Goal: Task Accomplishment & Management: Complete application form

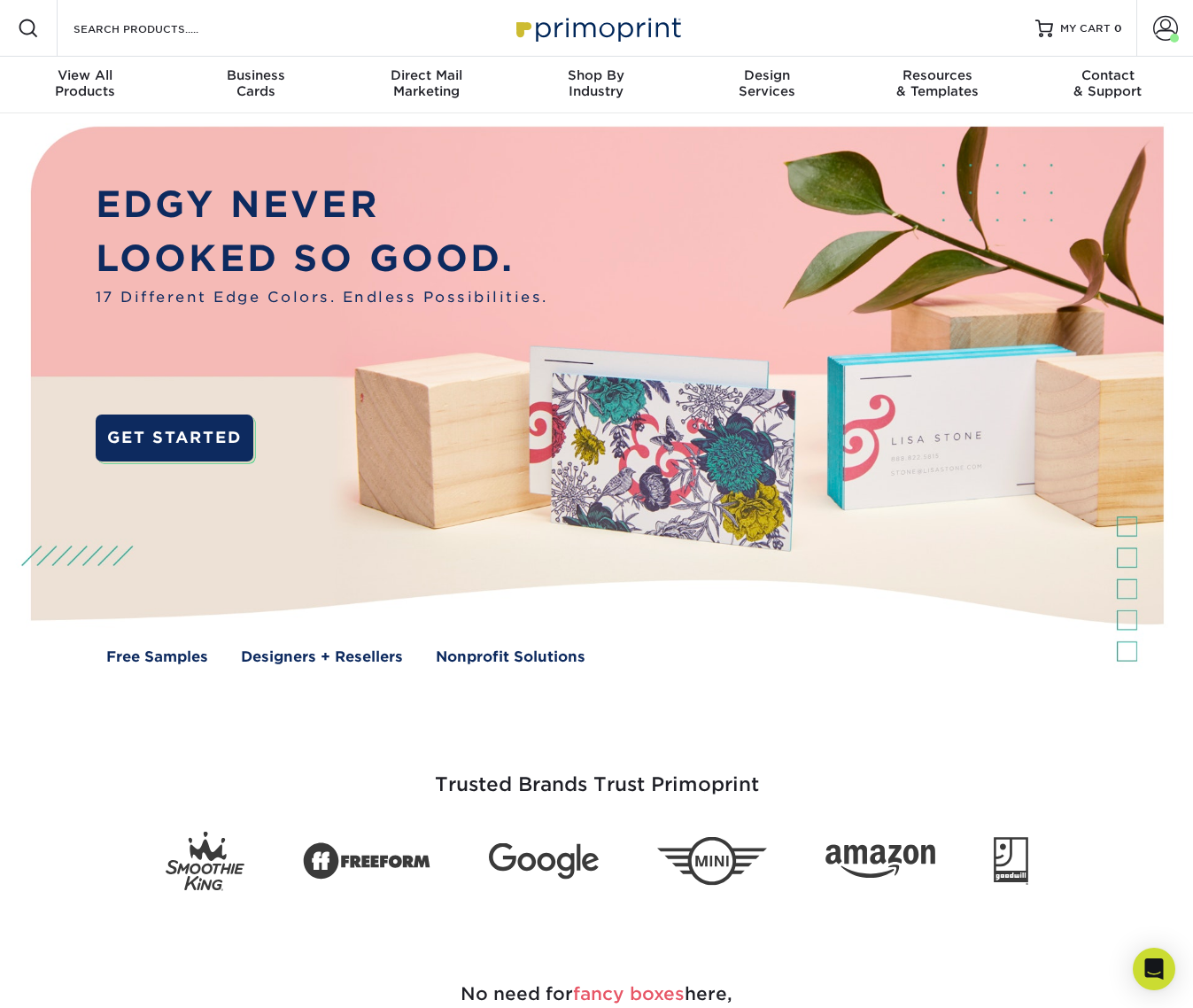
scroll to position [460, 0]
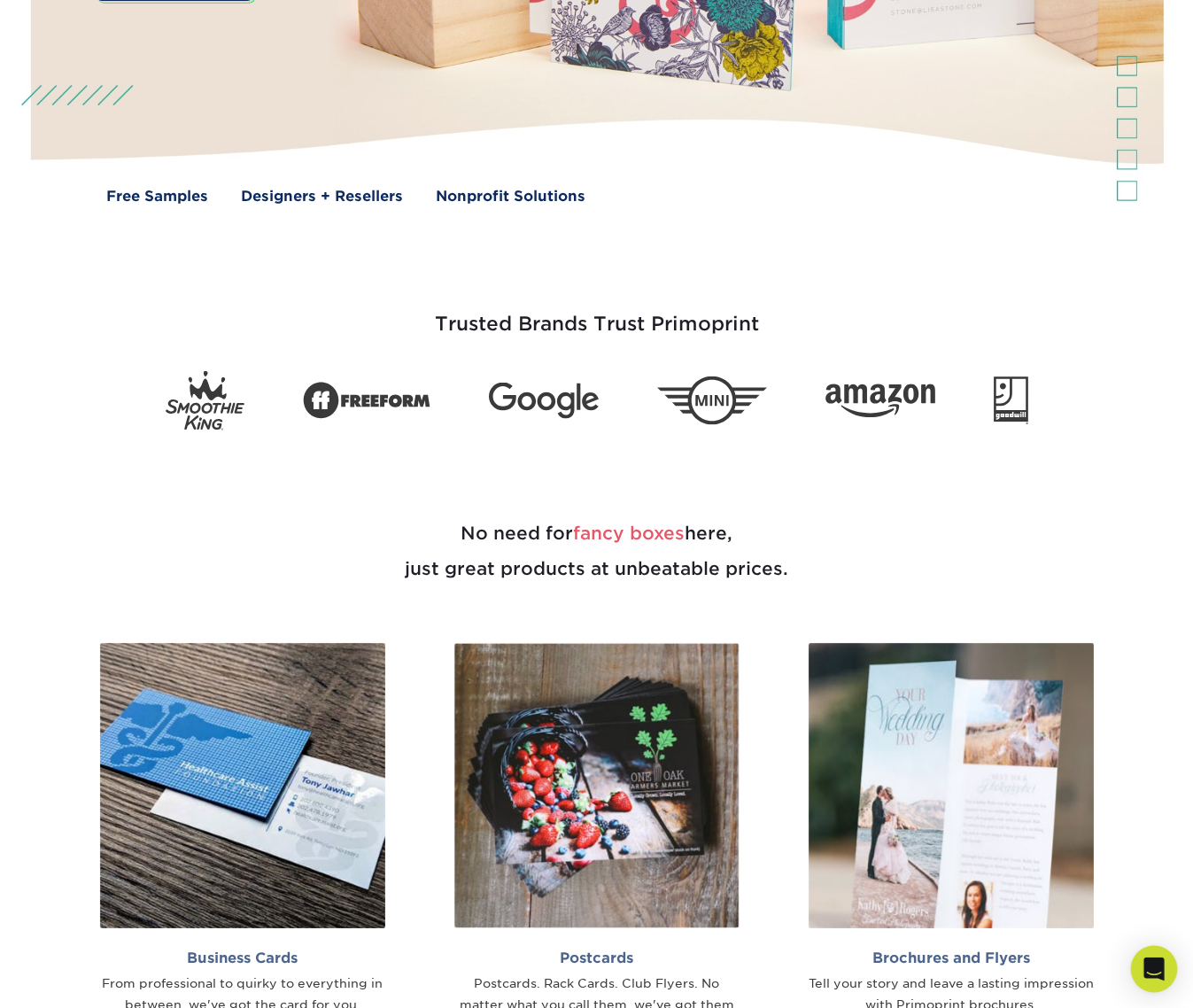
click at [1148, 953] on div "Open Intercom Messenger" at bounding box center [1154, 970] width 47 height 47
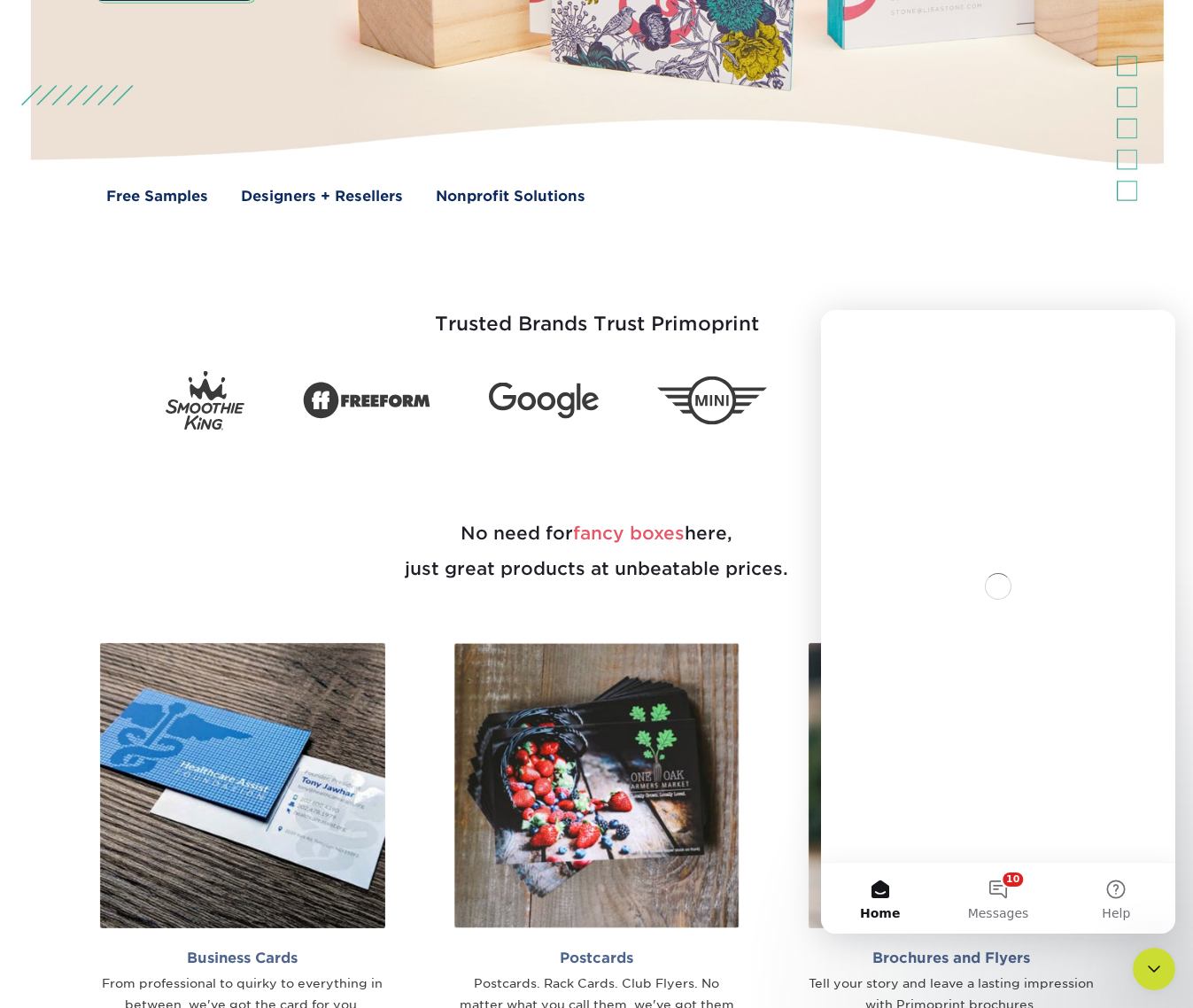
scroll to position [0, 0]
drag, startPoint x: 762, startPoint y: 152, endPoint x: 527, endPoint y: 301, distance: 278.3
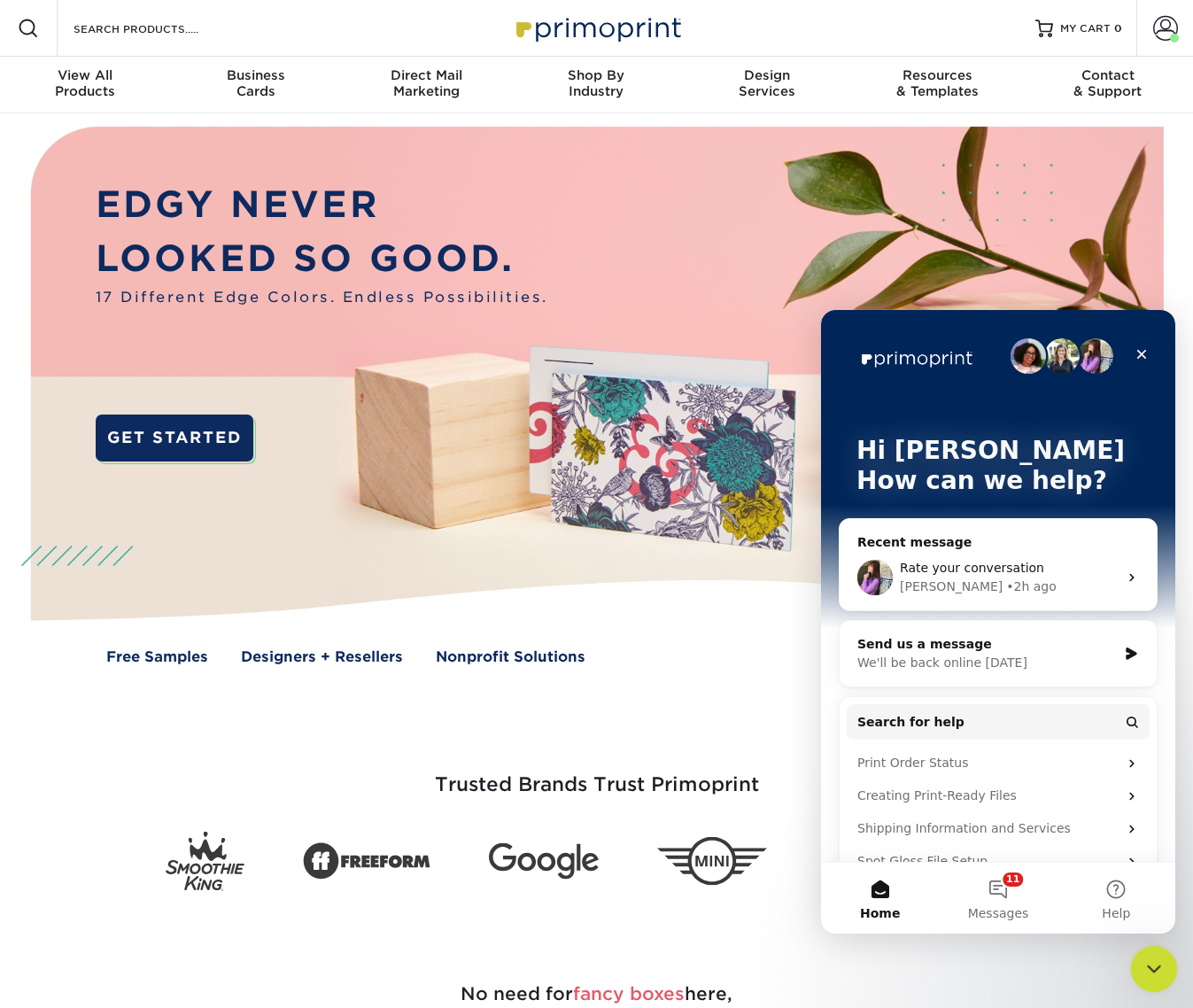
click at [1146, 979] on div "Close Intercom Messenger" at bounding box center [1151, 967] width 43 height 43
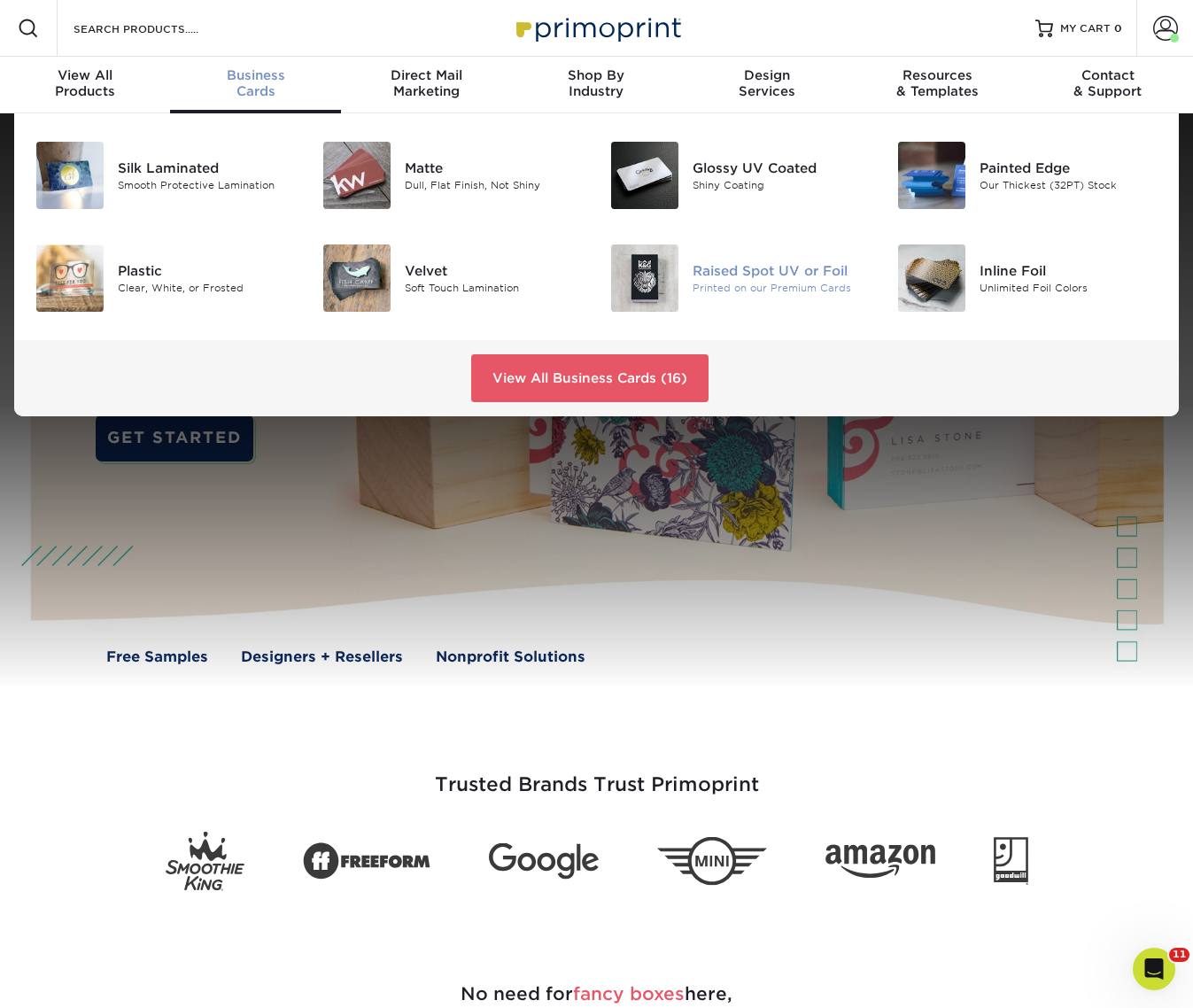
click at [711, 277] on div "Raised Spot UV or Foil" at bounding box center [781, 271] width 178 height 20
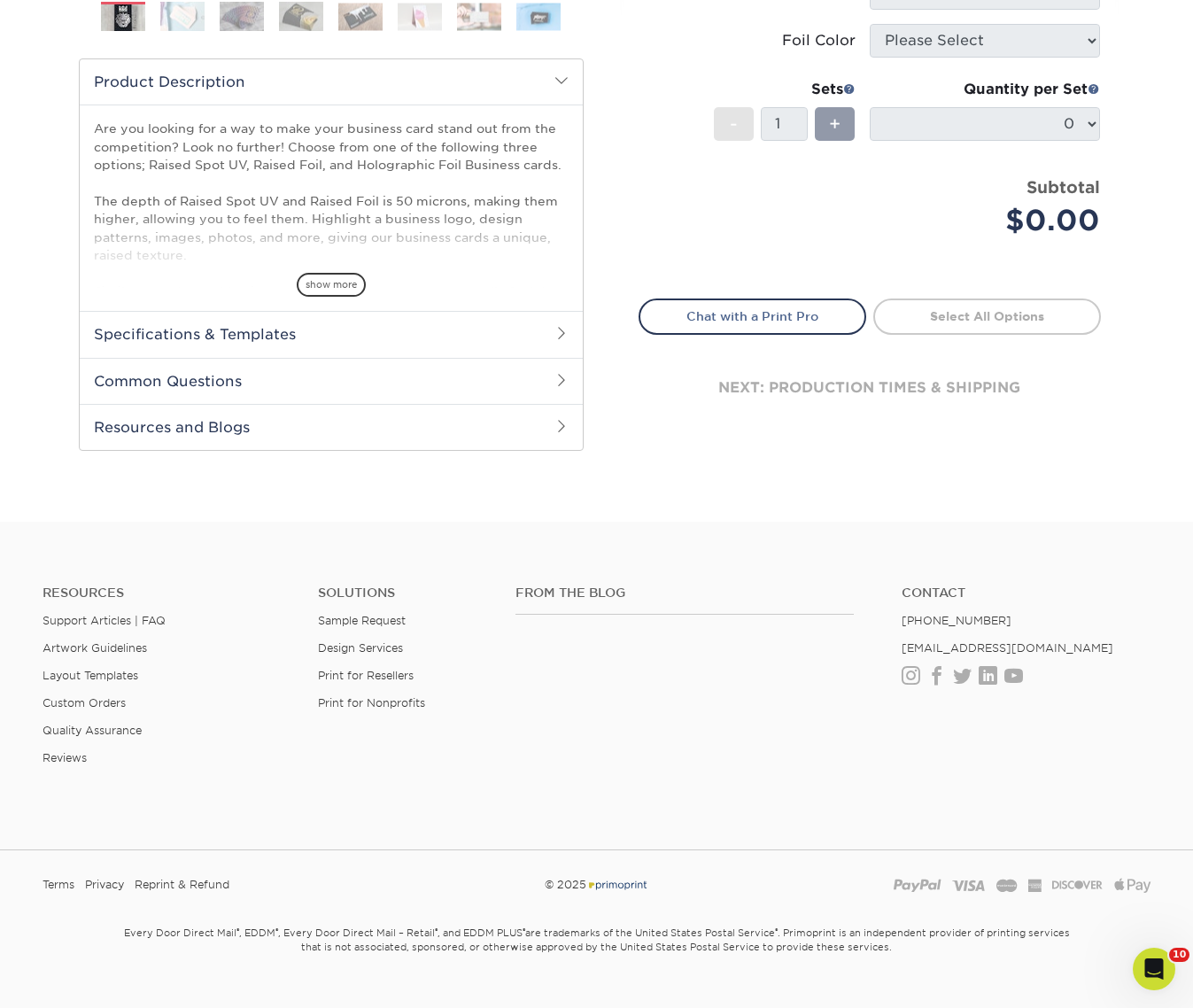
scroll to position [692, 0]
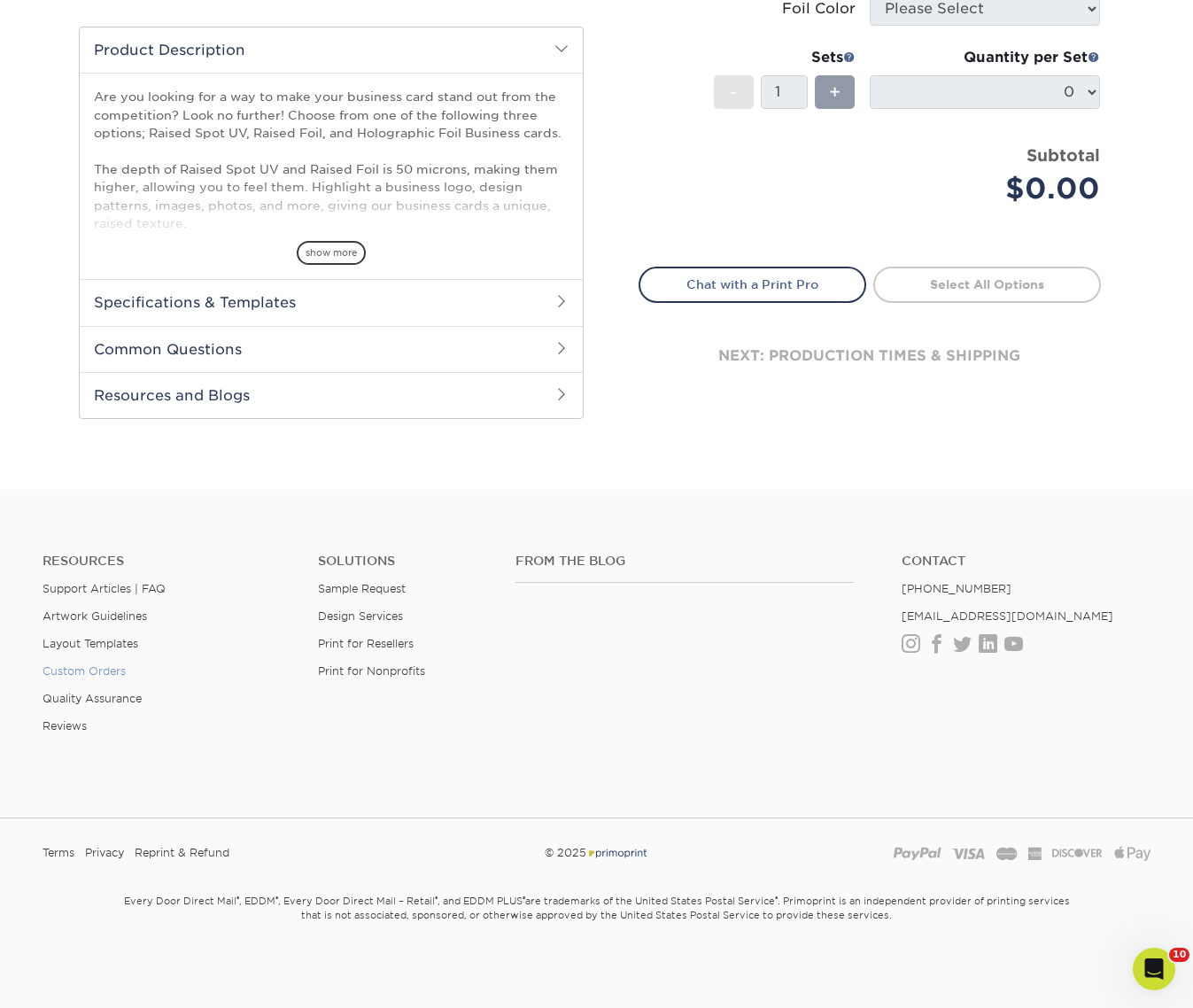
click at [87, 664] on link "Custom Orders" at bounding box center [84, 671] width 83 height 13
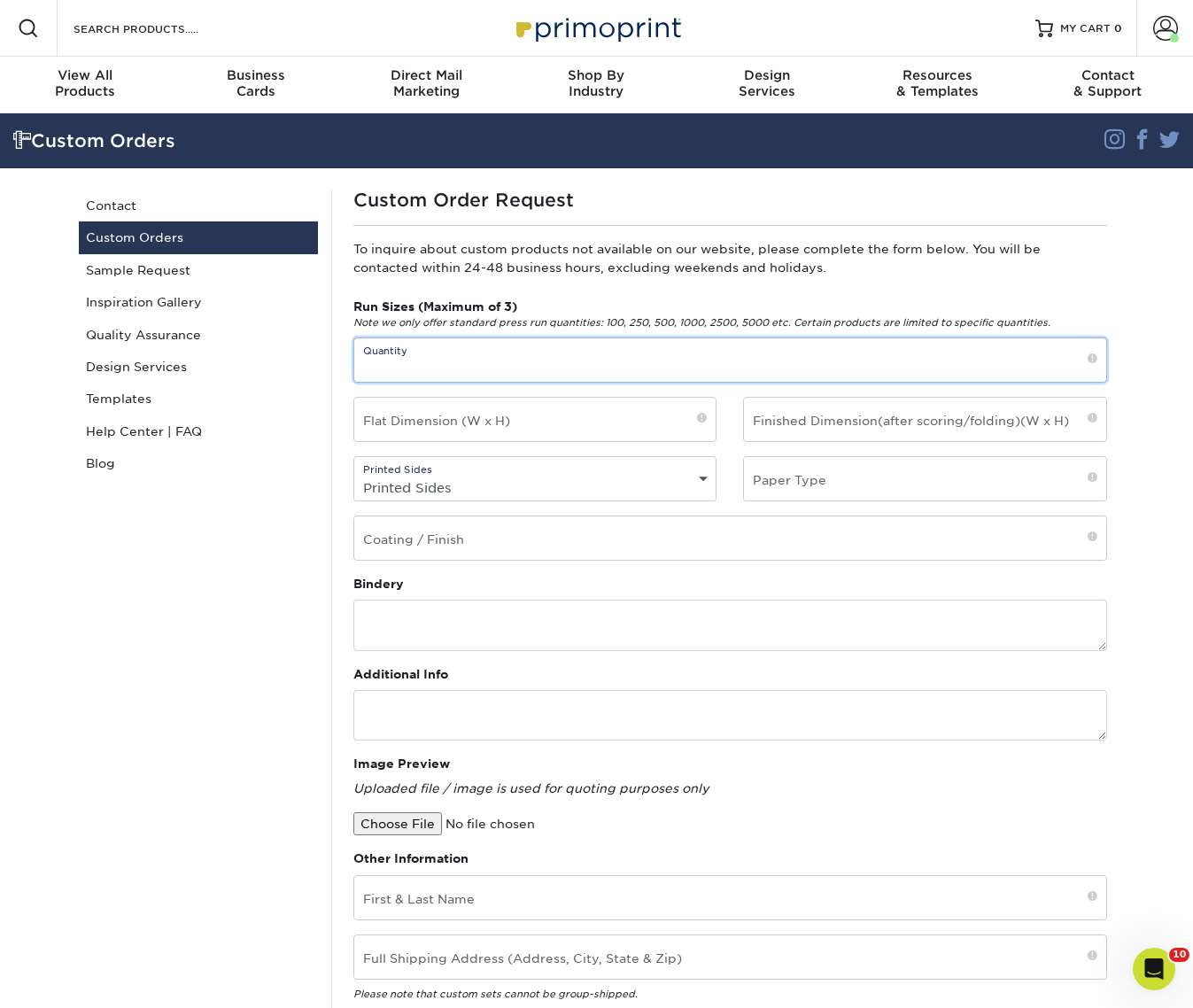
click at [553, 362] on input "text" at bounding box center [729, 360] width 752 height 44
type input "150"
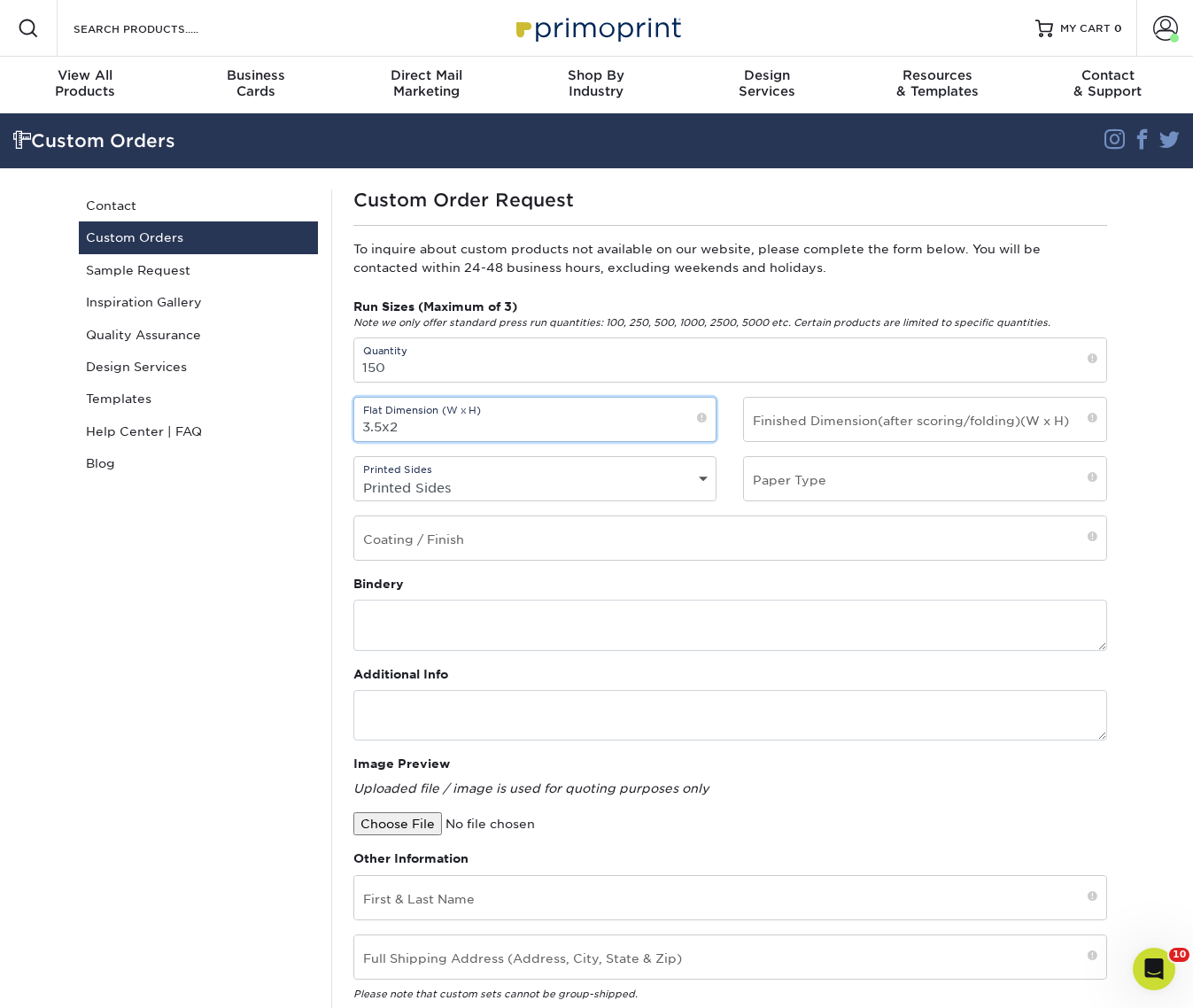
type input "3.5x2"
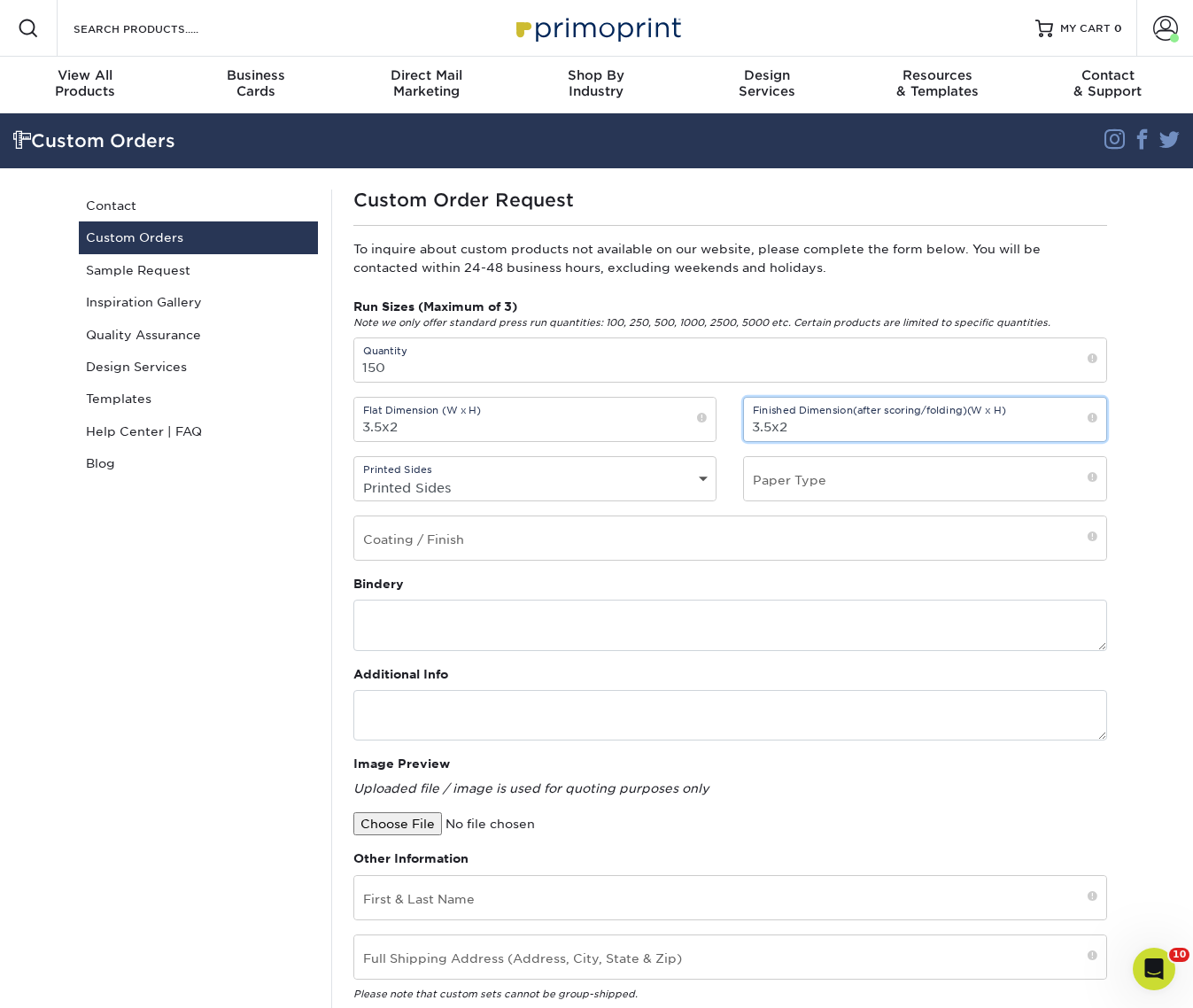
type input "3.5x2"
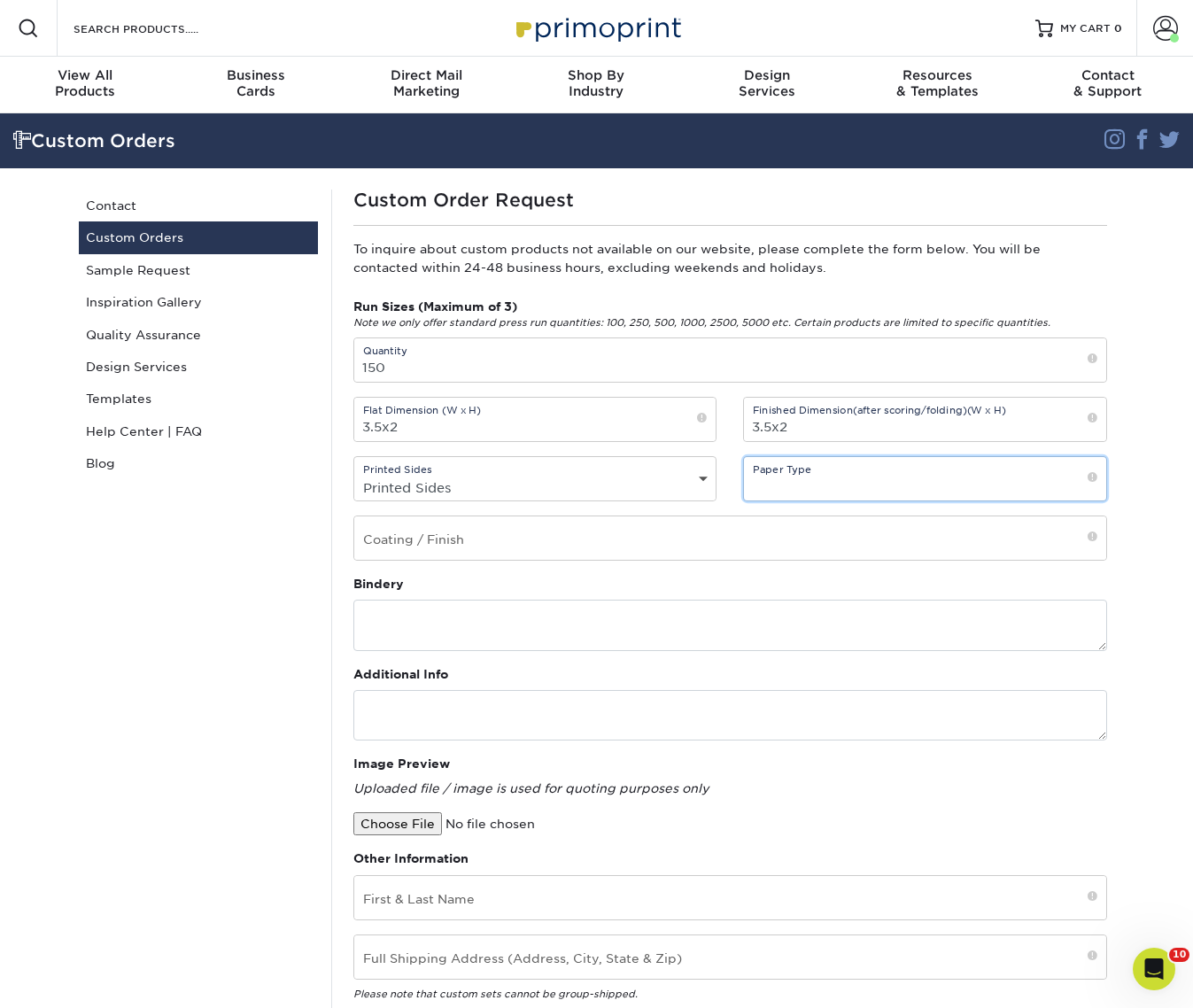
click at [791, 475] on input "text" at bounding box center [925, 479] width 362 height 44
click at [796, 482] on input "text" at bounding box center [925, 479] width 362 height 44
type input "Velvet"
click at [728, 538] on input "text" at bounding box center [729, 538] width 752 height 44
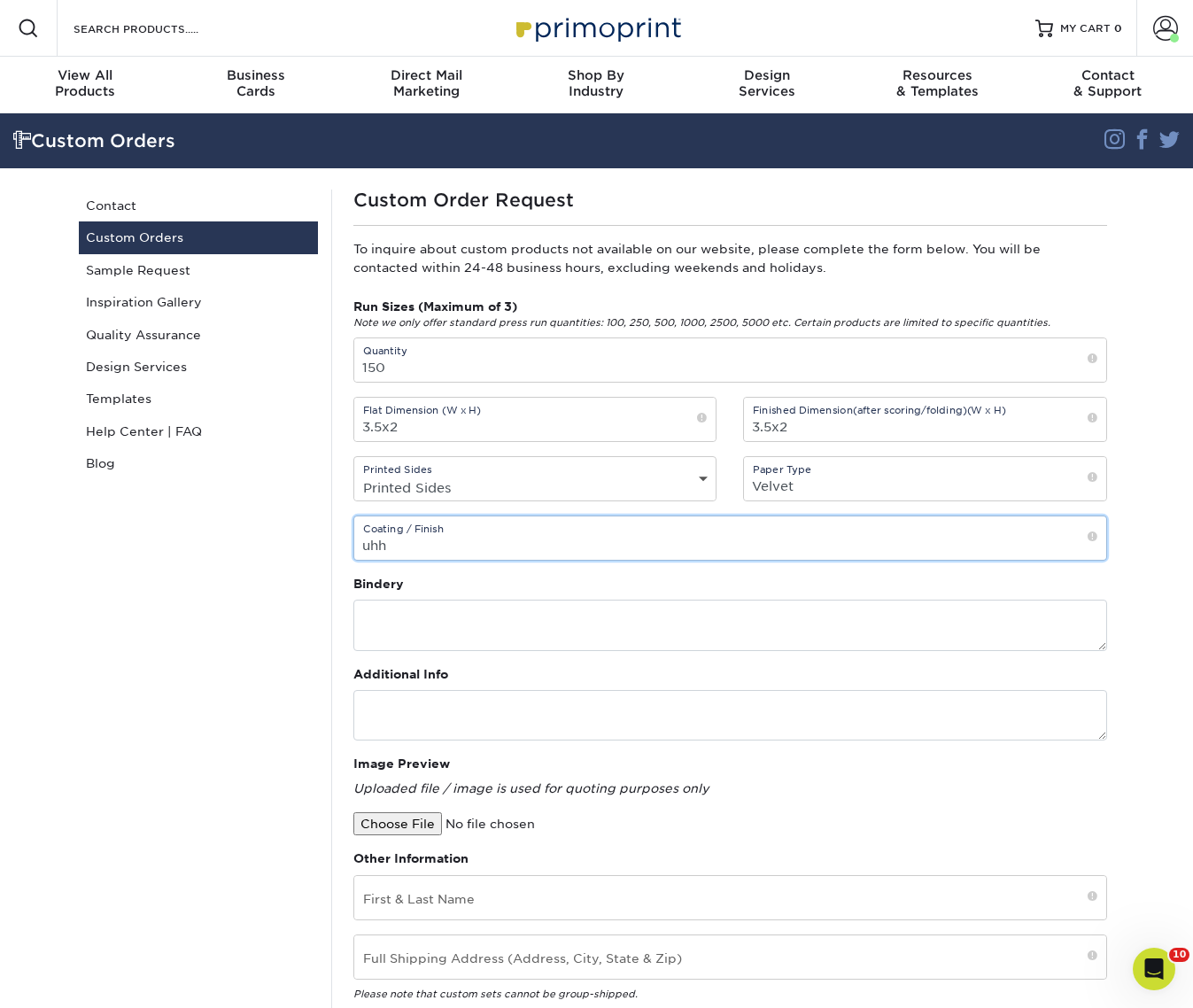
type input "uhh"
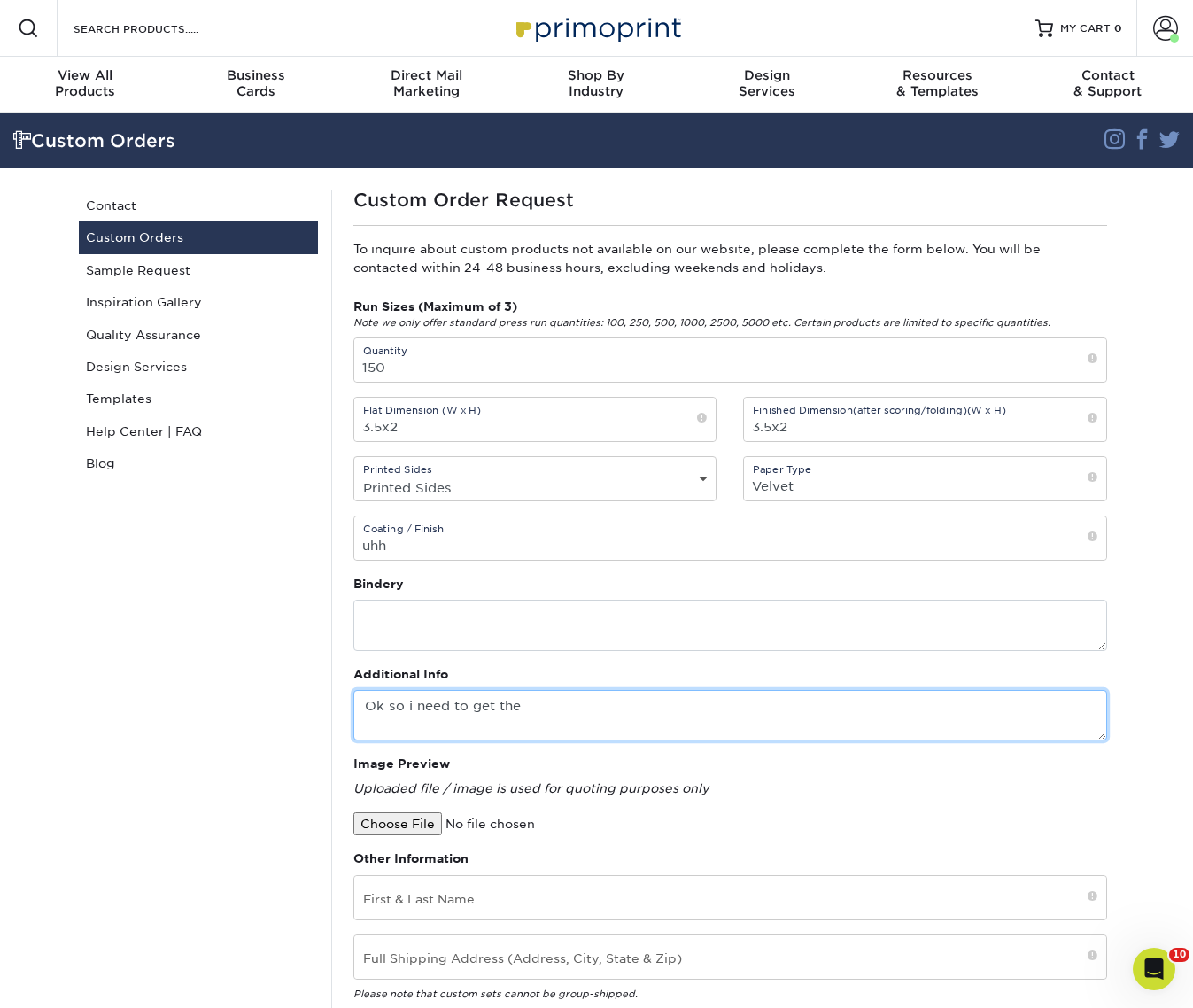
drag, startPoint x: 533, startPoint y: 701, endPoint x: 520, endPoint y: 699, distance: 13.2
click at [520, 699] on textarea "Ok so i need to get the" at bounding box center [729, 715] width 753 height 50
paste textarea "https://www.primoprint.com/velvet-raised-spot-uv-foil-business-cards"
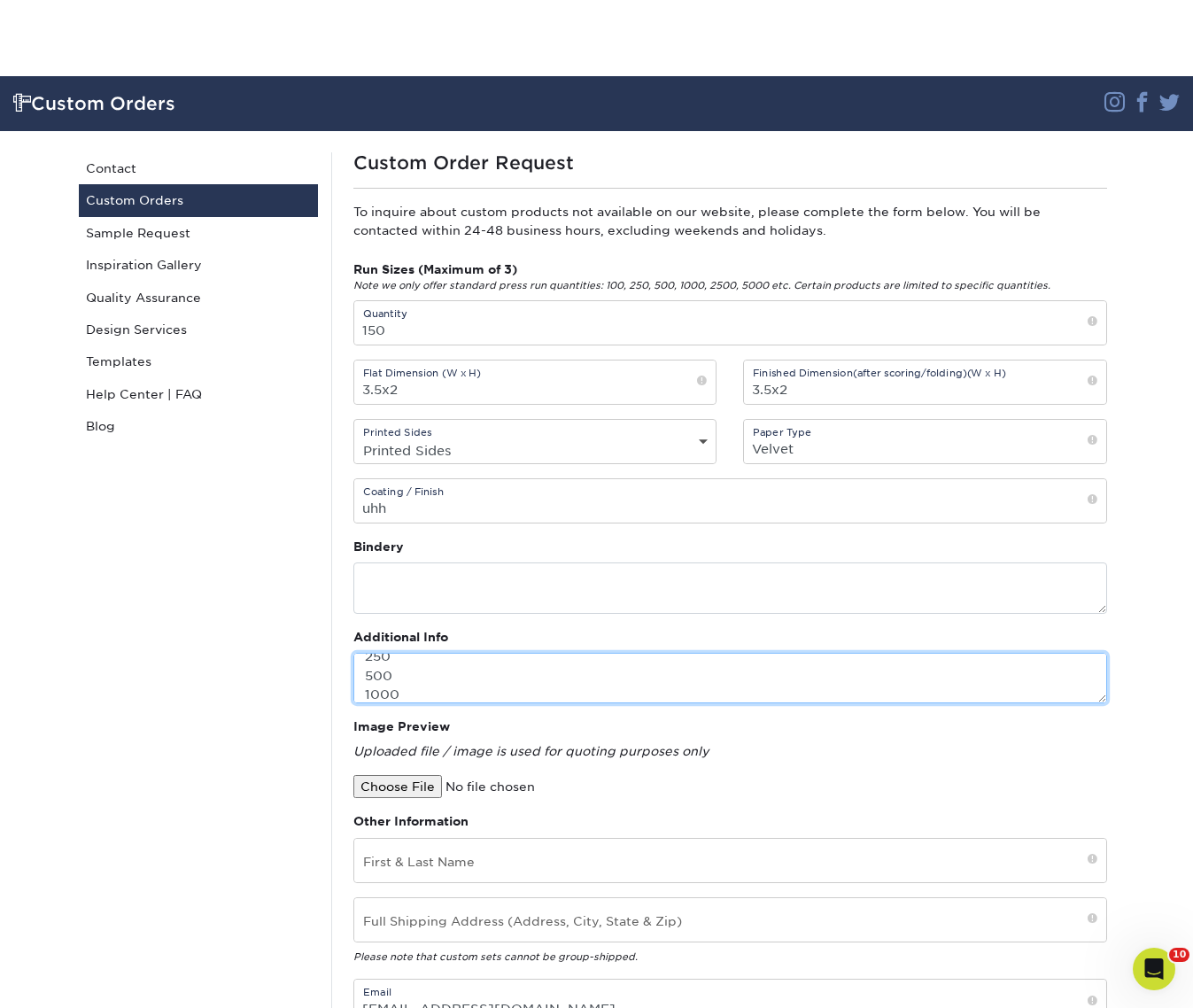
scroll to position [153, 0]
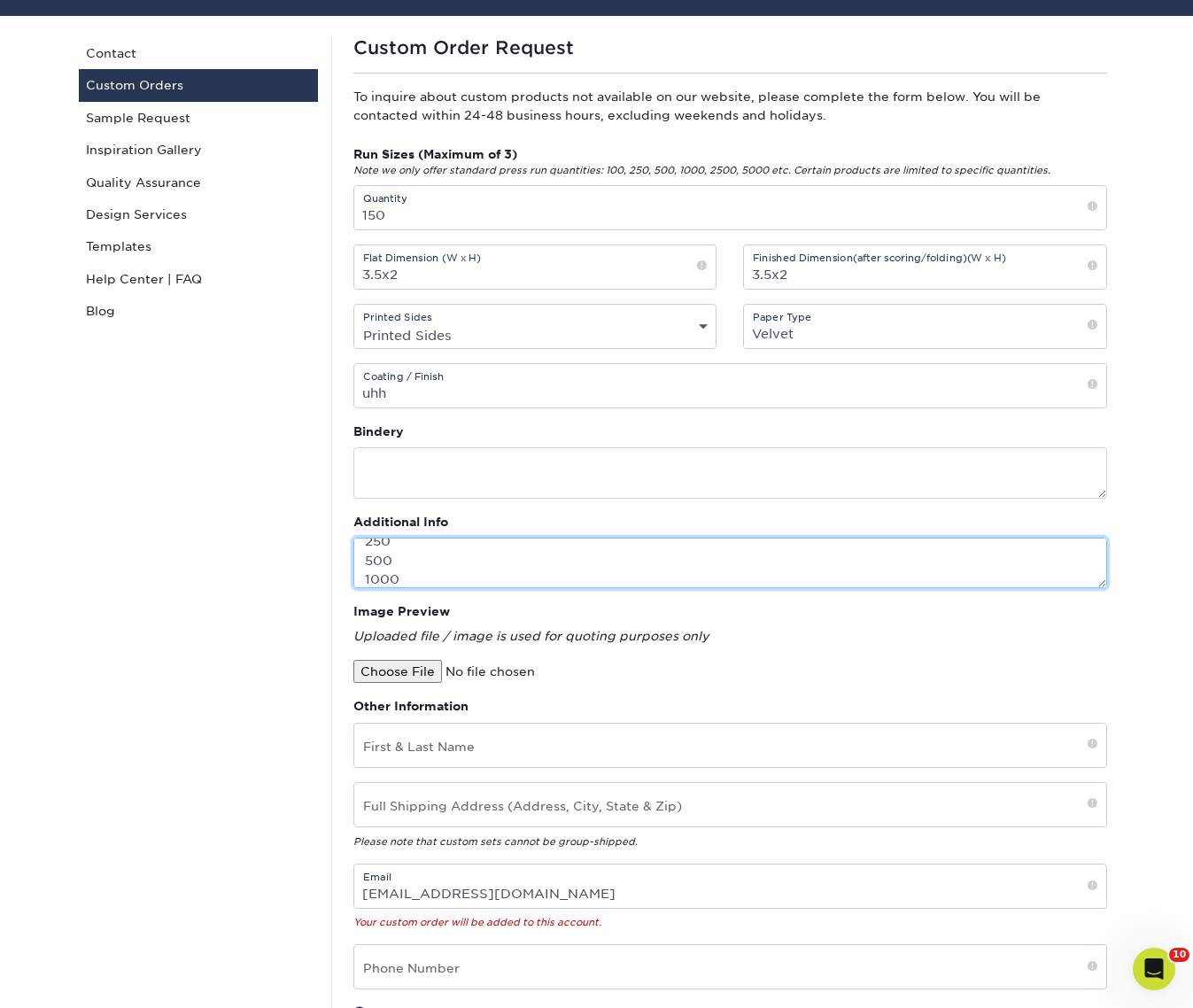
type textarea "Ok so i need to get these: https://www.primoprint.com/velvet-raised-spot-uv-foi…"
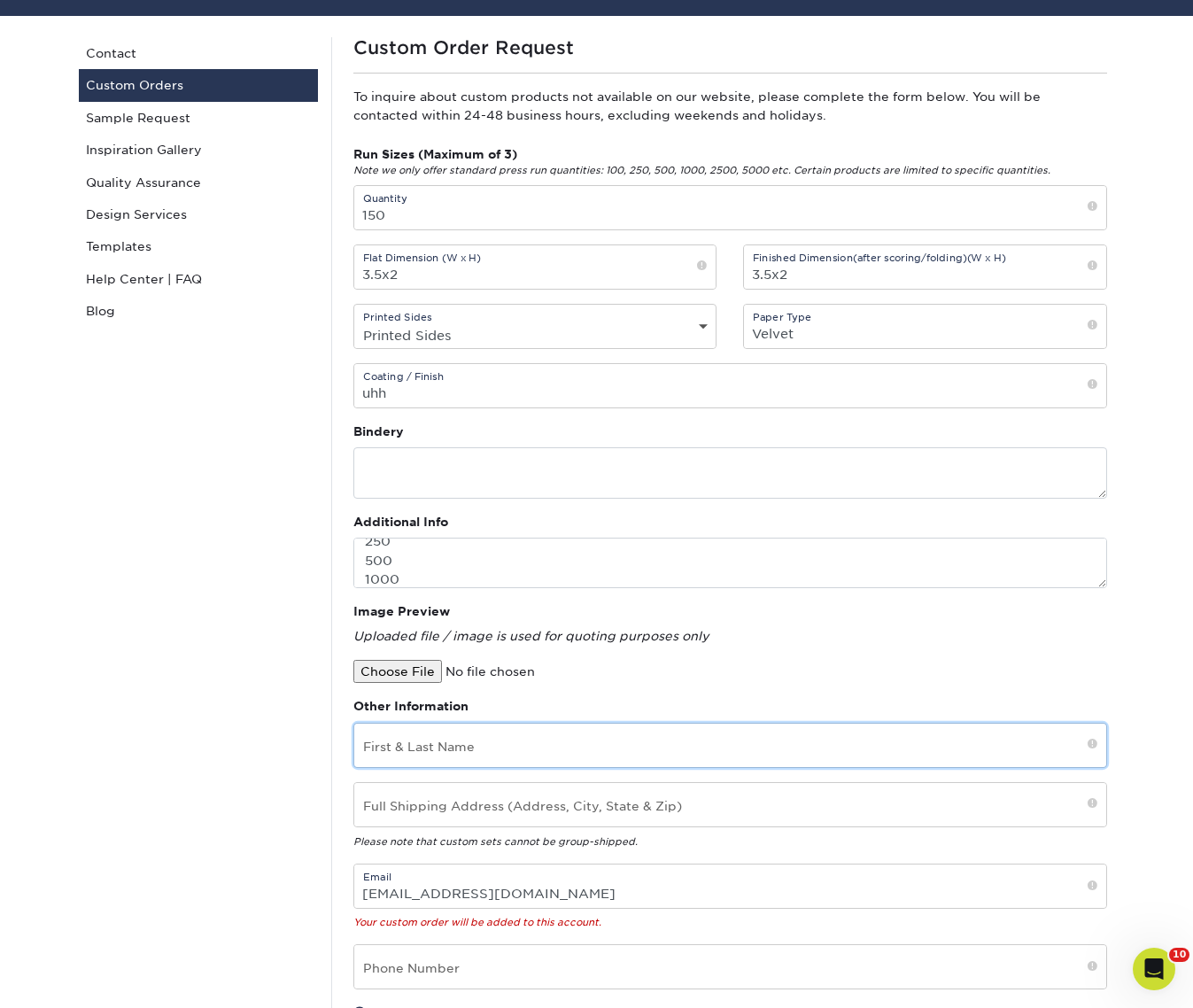
click at [448, 754] on input "text" at bounding box center [729, 745] width 752 height 44
type input "jen chapman"
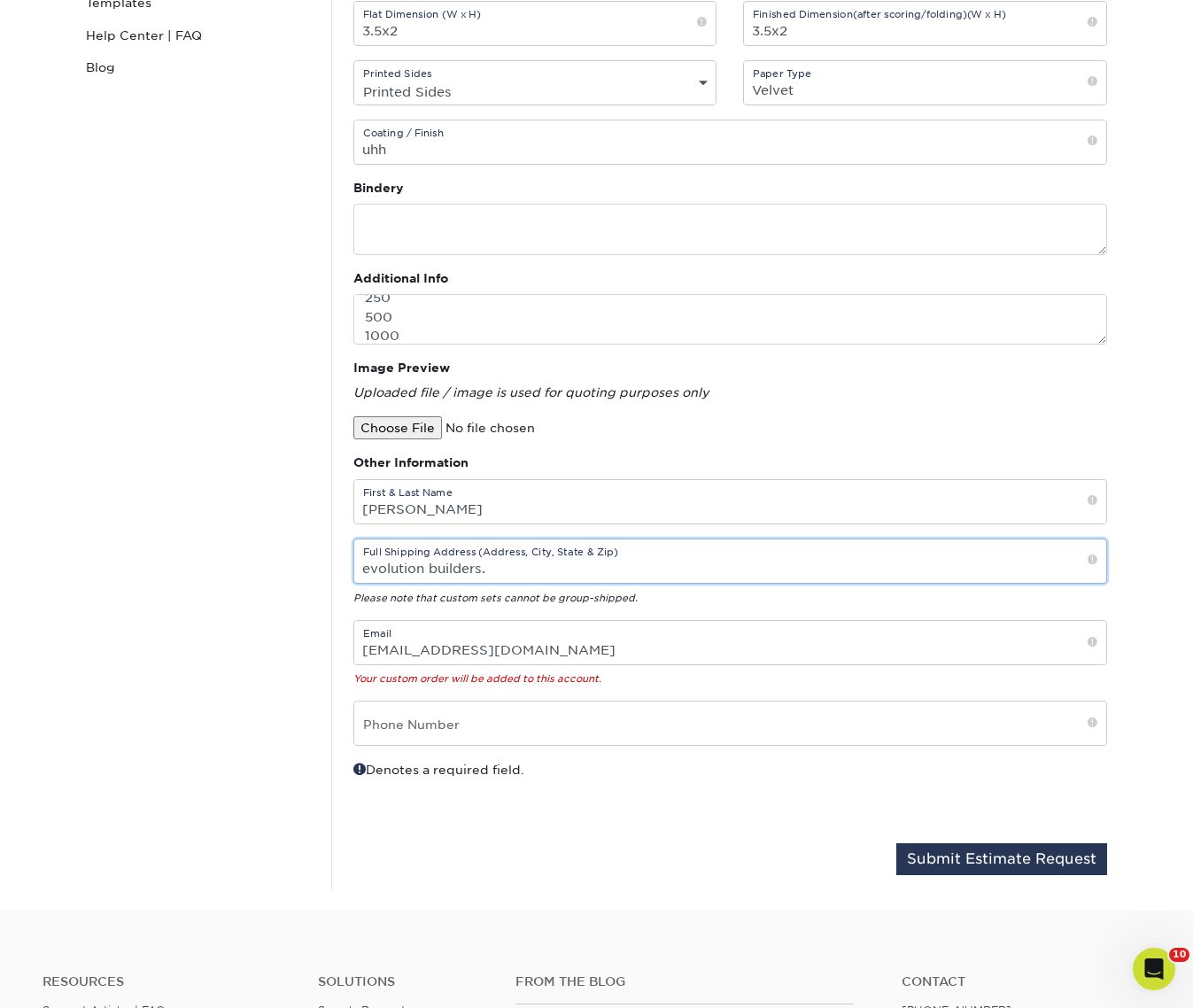
scroll to position [479, 0]
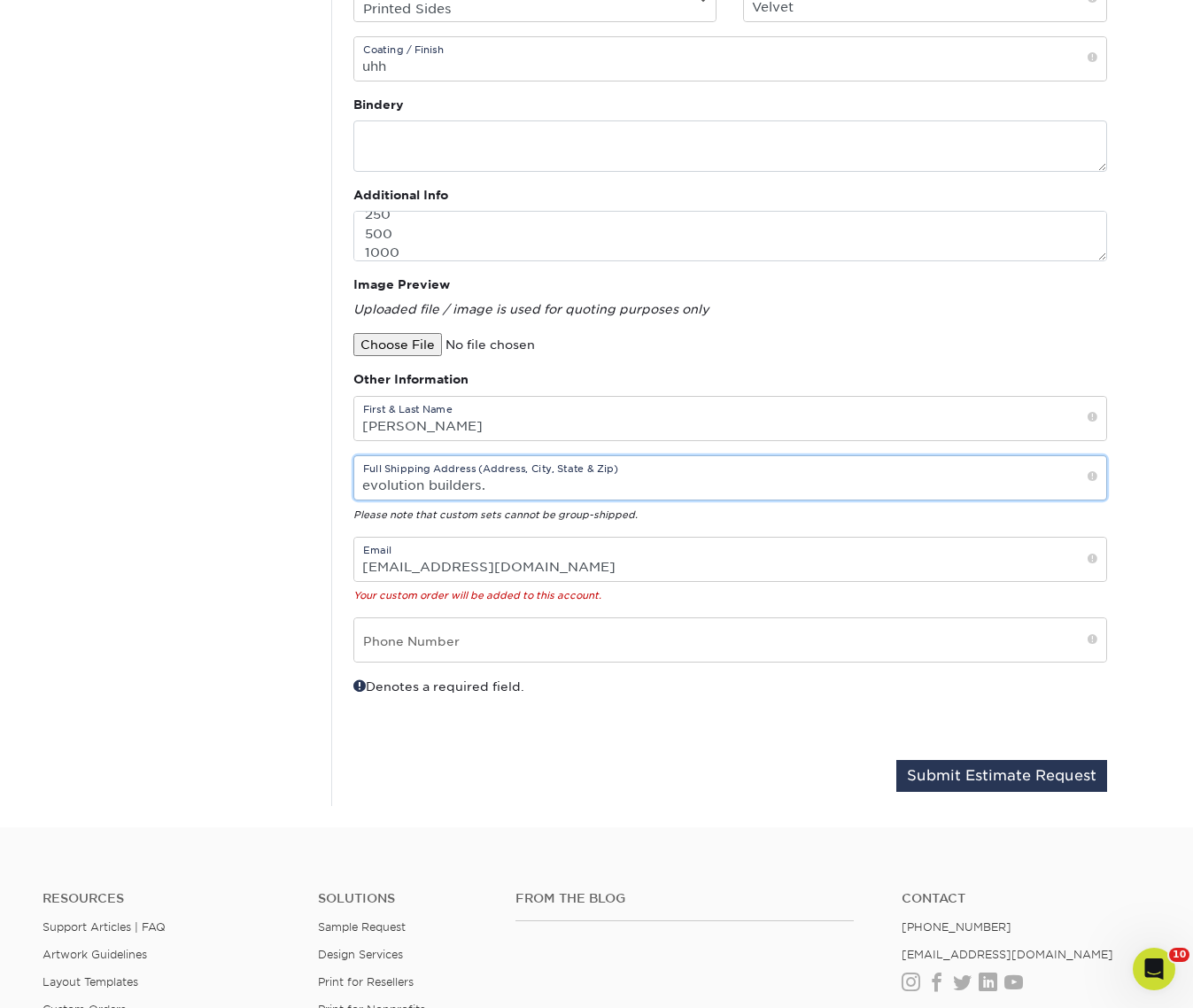
type input "evolution builders."
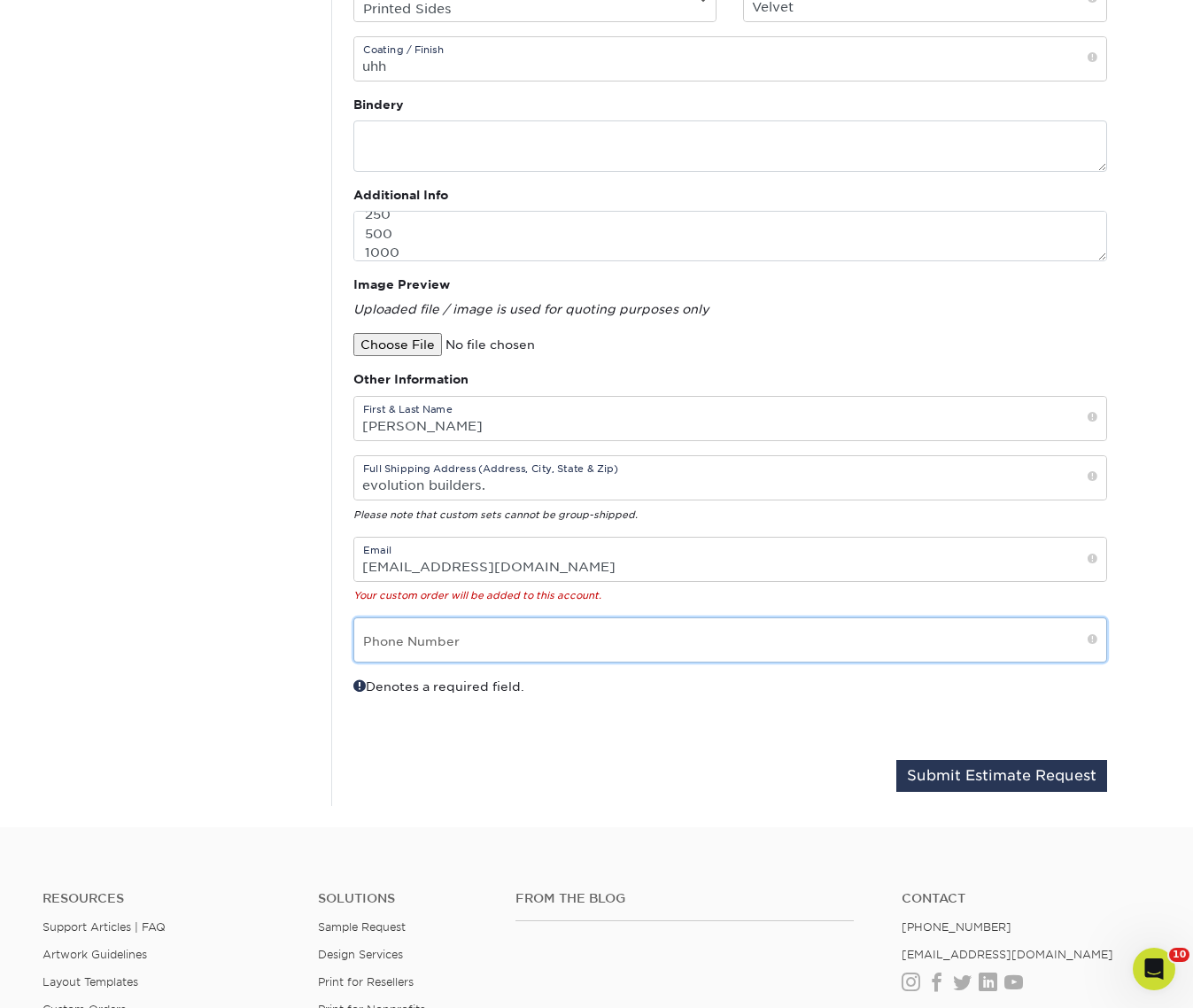
click at [462, 641] on input "text" at bounding box center [729, 640] width 752 height 44
type input "9374703860"
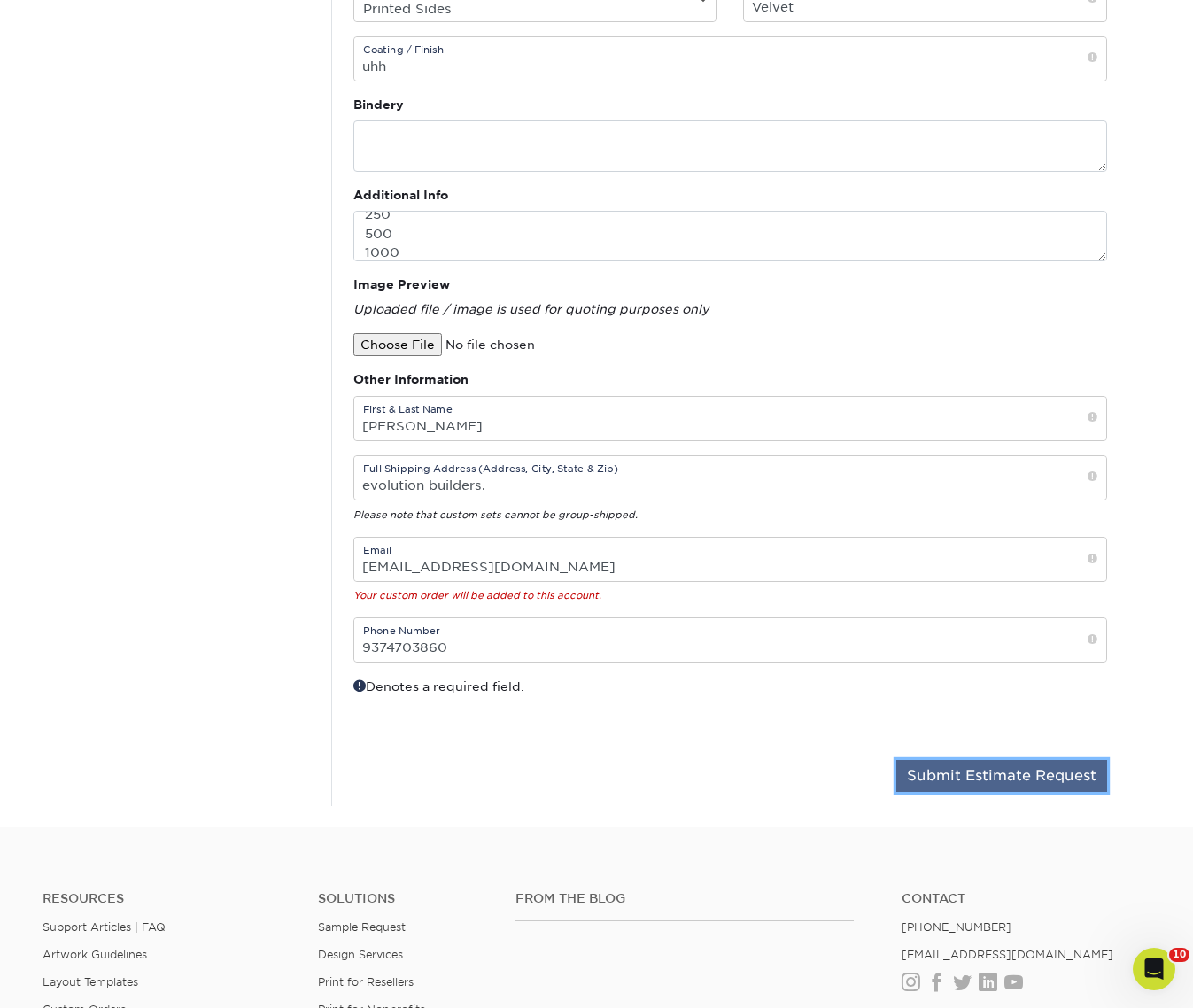
click at [911, 773] on button "Submit Estimate Request" at bounding box center [1001, 776] width 210 height 32
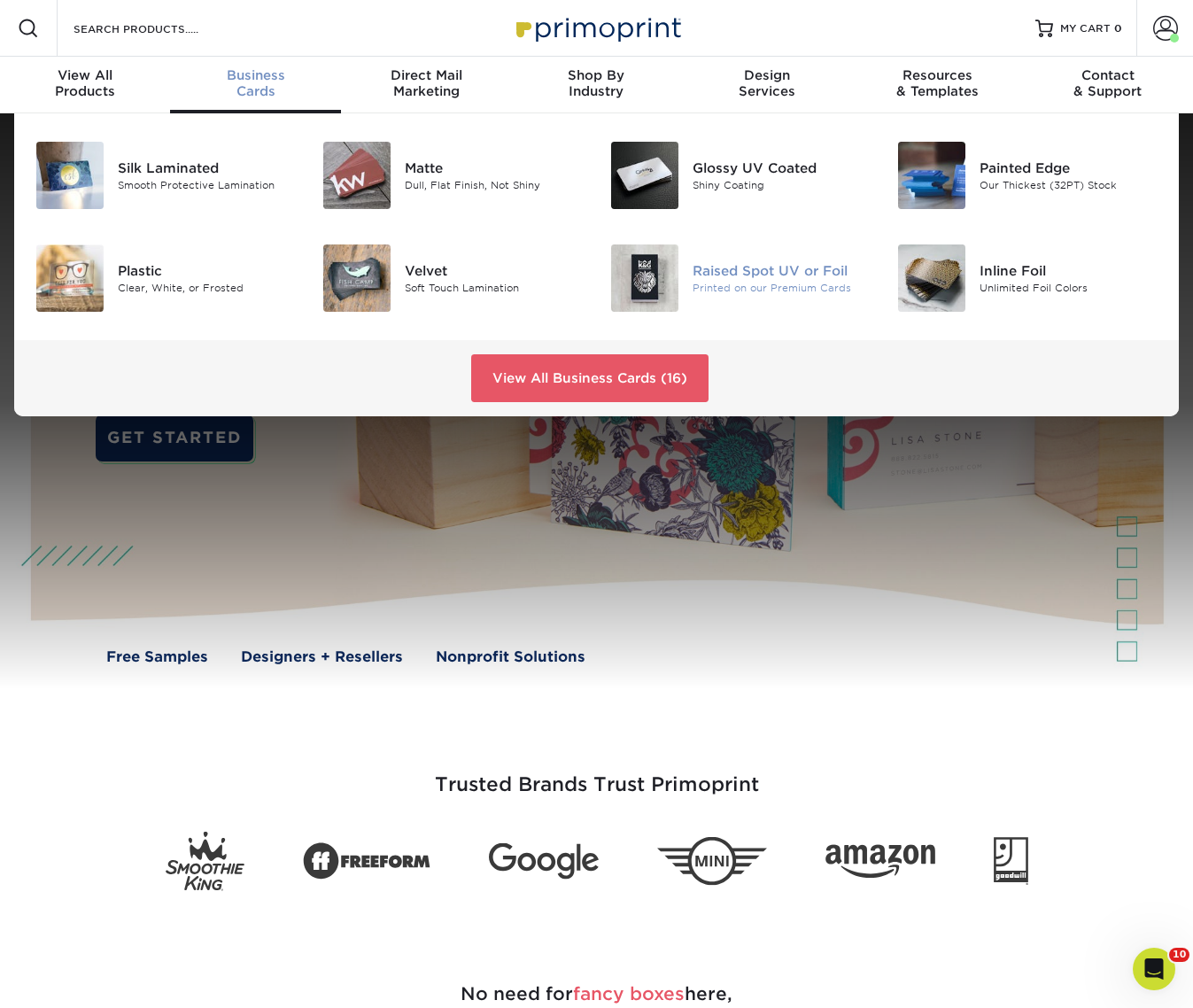
click at [641, 266] on img at bounding box center [644, 278] width 67 height 67
